Goal: Navigation & Orientation: Find specific page/section

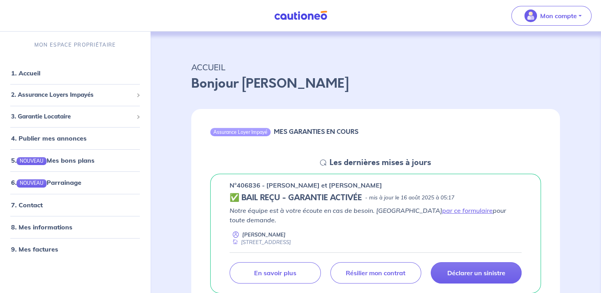
scroll to position [66, 0]
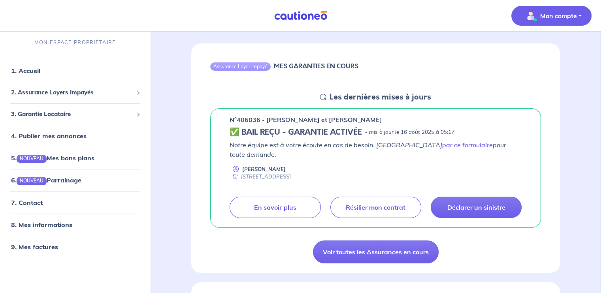
click at [571, 13] on p "Mon compte" at bounding box center [558, 15] width 37 height 9
click at [526, 47] on link "Mes informations" at bounding box center [543, 49] width 64 height 13
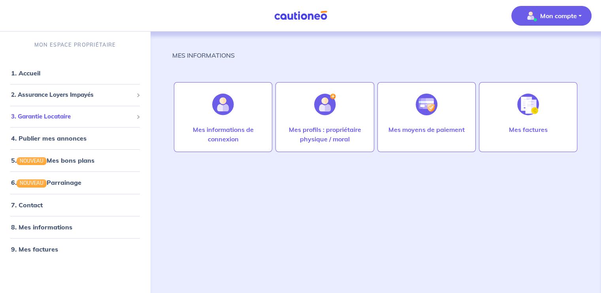
click at [69, 113] on span "3. Garantie Locataire" at bounding box center [72, 116] width 122 height 9
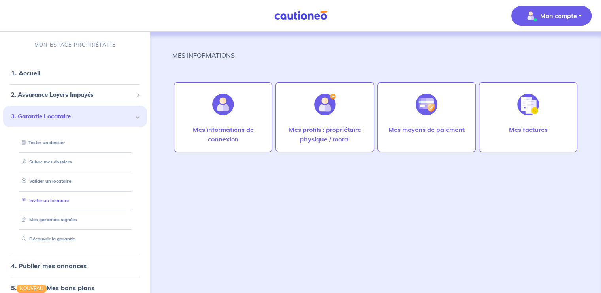
scroll to position [66, 0]
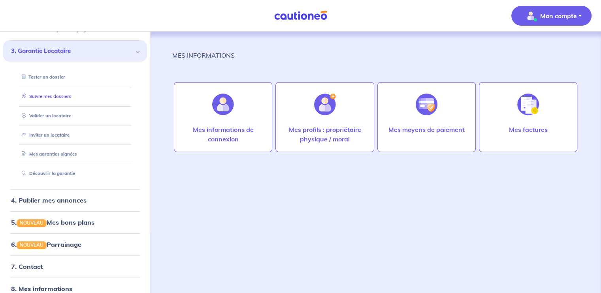
click at [48, 94] on link "Suivre mes dossiers" at bounding box center [45, 97] width 53 height 6
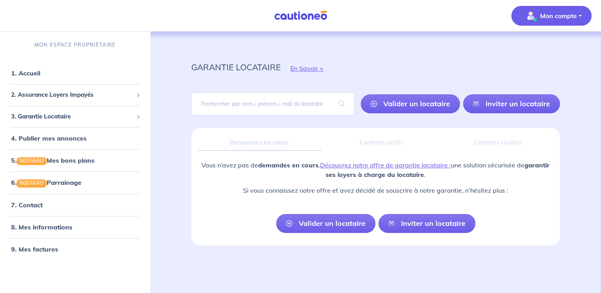
click at [557, 14] on p "Mon compte" at bounding box center [558, 15] width 37 height 9
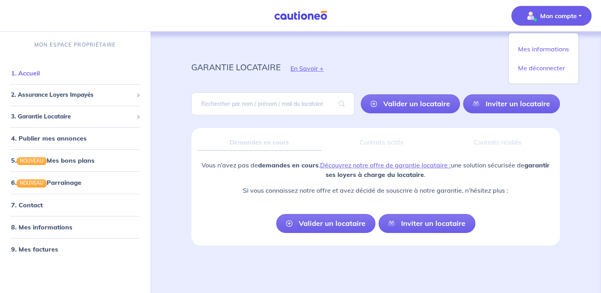
click at [39, 69] on link "1. Accueil" at bounding box center [25, 73] width 29 height 8
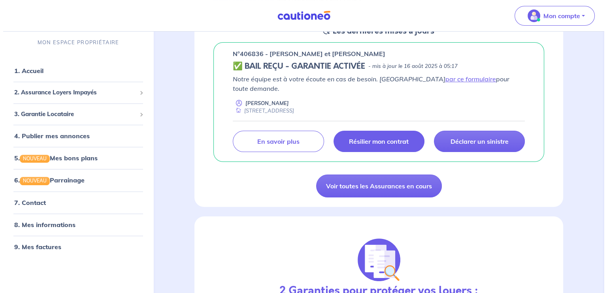
scroll to position [66, 0]
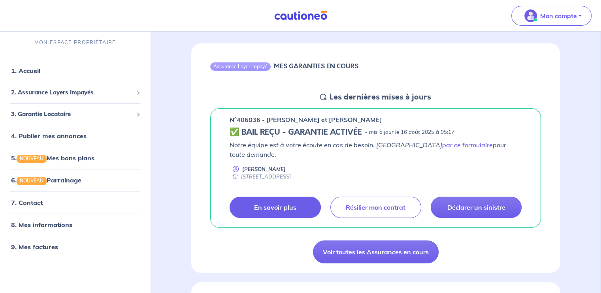
click at [281, 203] on p "En savoir plus" at bounding box center [275, 207] width 42 height 8
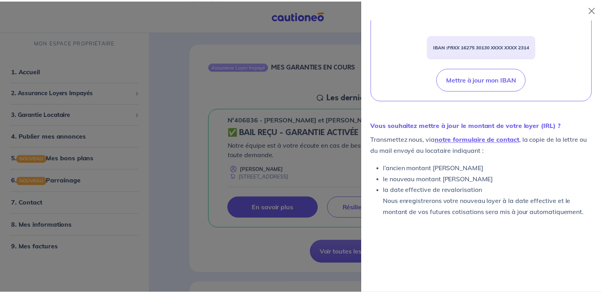
scroll to position [336, 0]
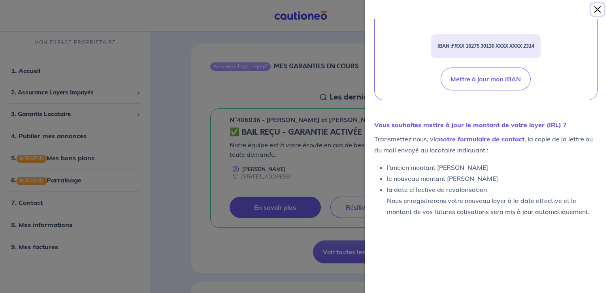
click at [594, 9] on button "Close" at bounding box center [597, 9] width 13 height 13
